Goal: Go to known website: Access a specific website the user already knows

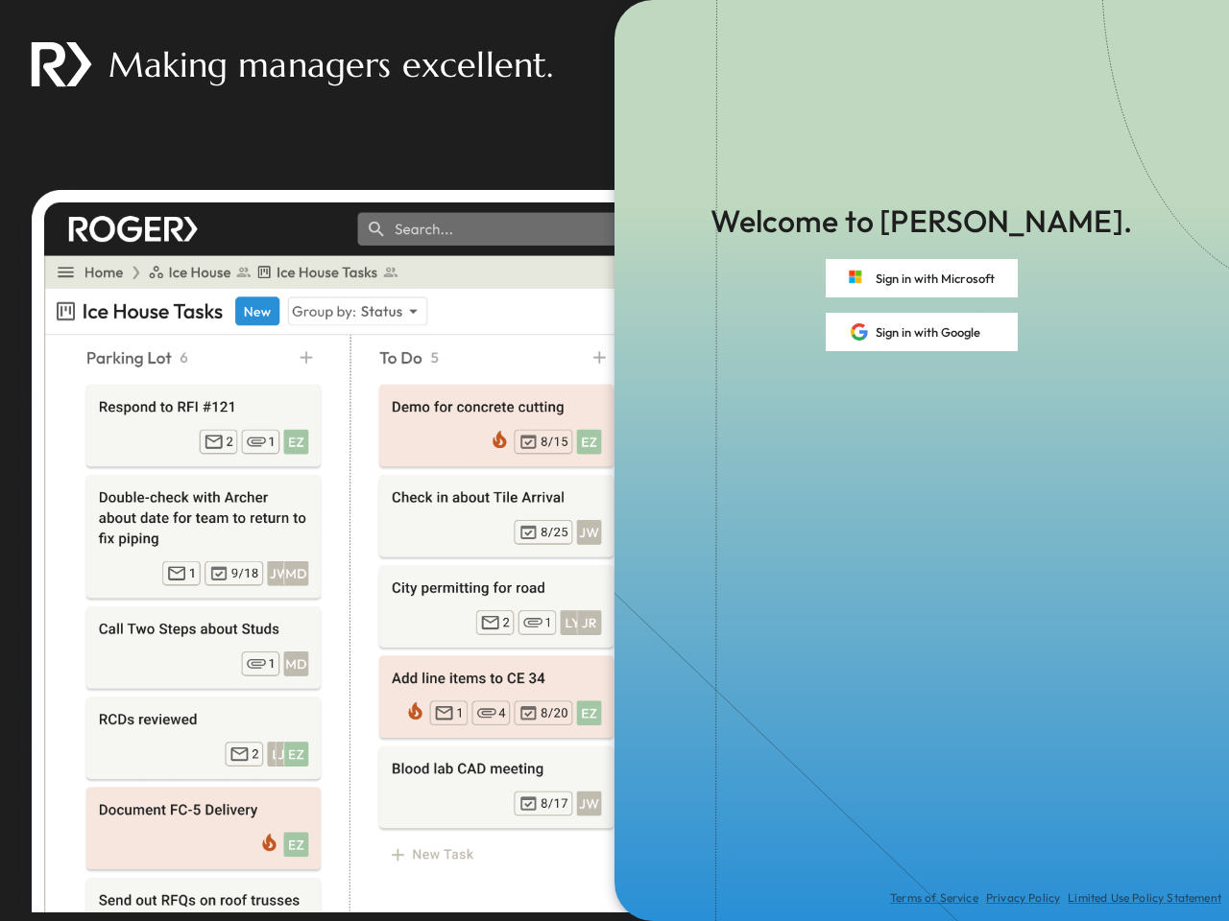
click at [614, 461] on div "Terms of Service Privacy Policy Limited Use Policy Statement" at bounding box center [921, 636] width 614 height 570
click at [921, 278] on button "Sign in with Microsoft" at bounding box center [922, 278] width 192 height 38
click at [921, 332] on button "Sign in with Google" at bounding box center [922, 332] width 192 height 38
